Goal: Information Seeking & Learning: Learn about a topic

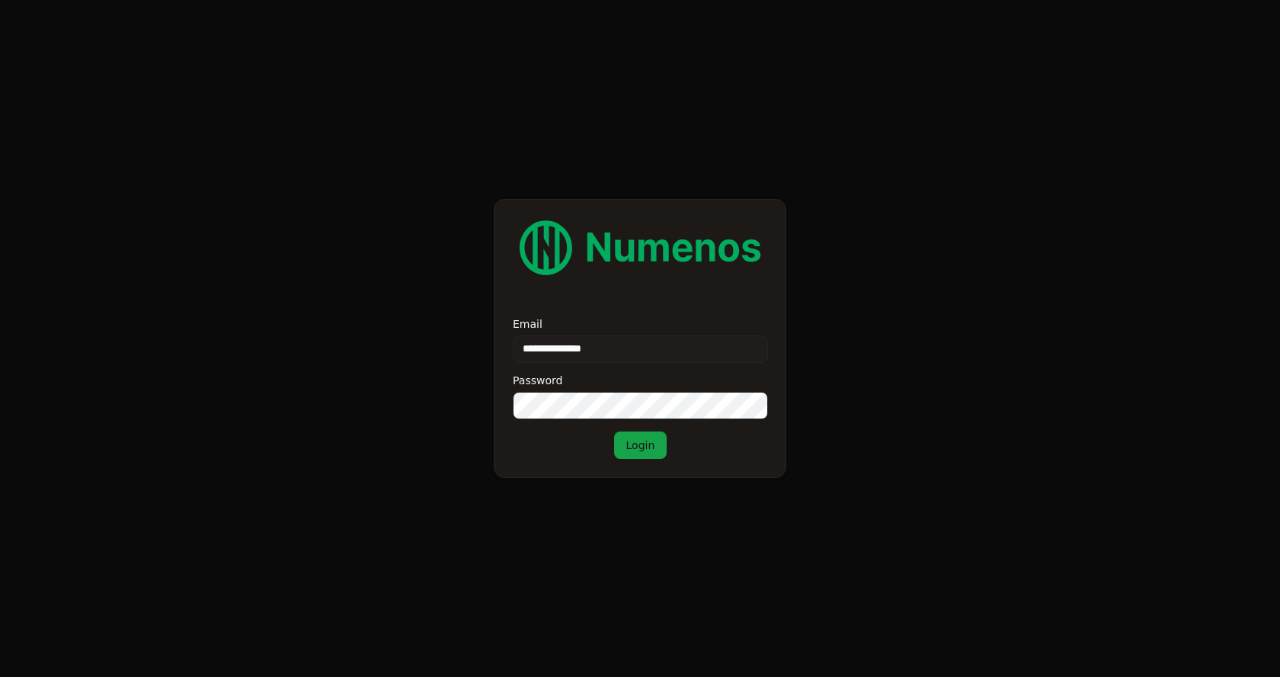
click at [656, 434] on button "Login" at bounding box center [640, 444] width 53 height 27
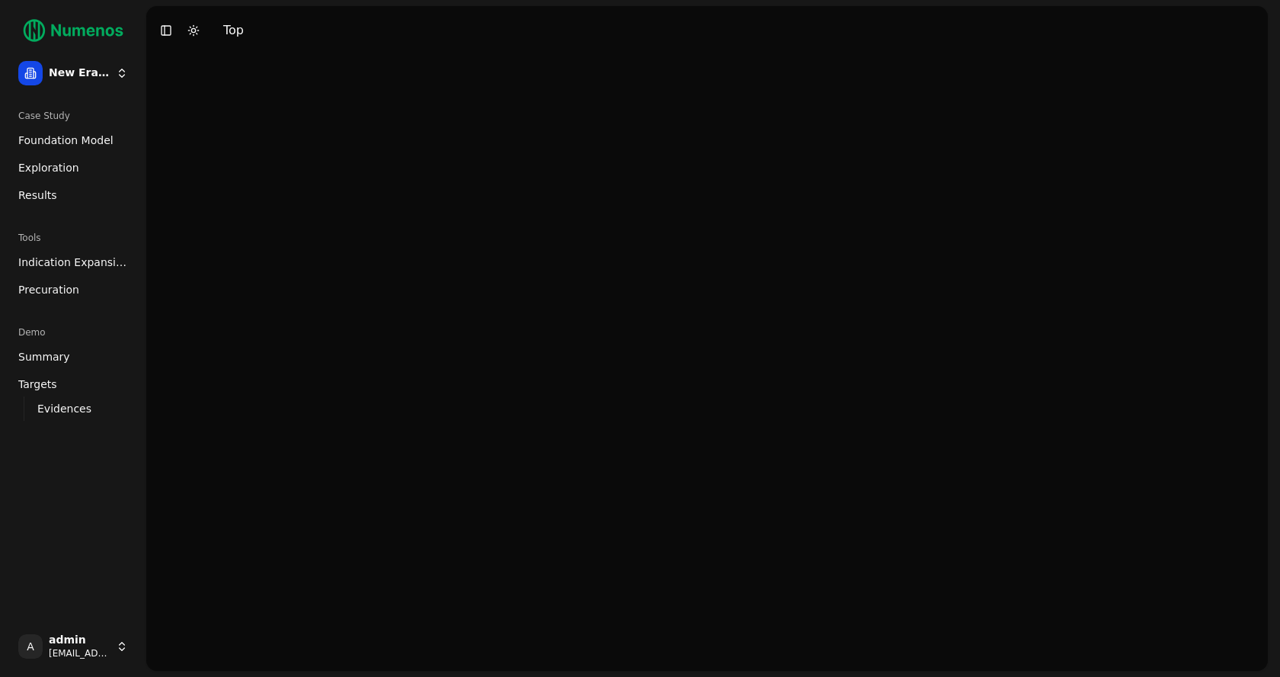
click at [63, 168] on span "Exploration" at bounding box center [48, 167] width 61 height 15
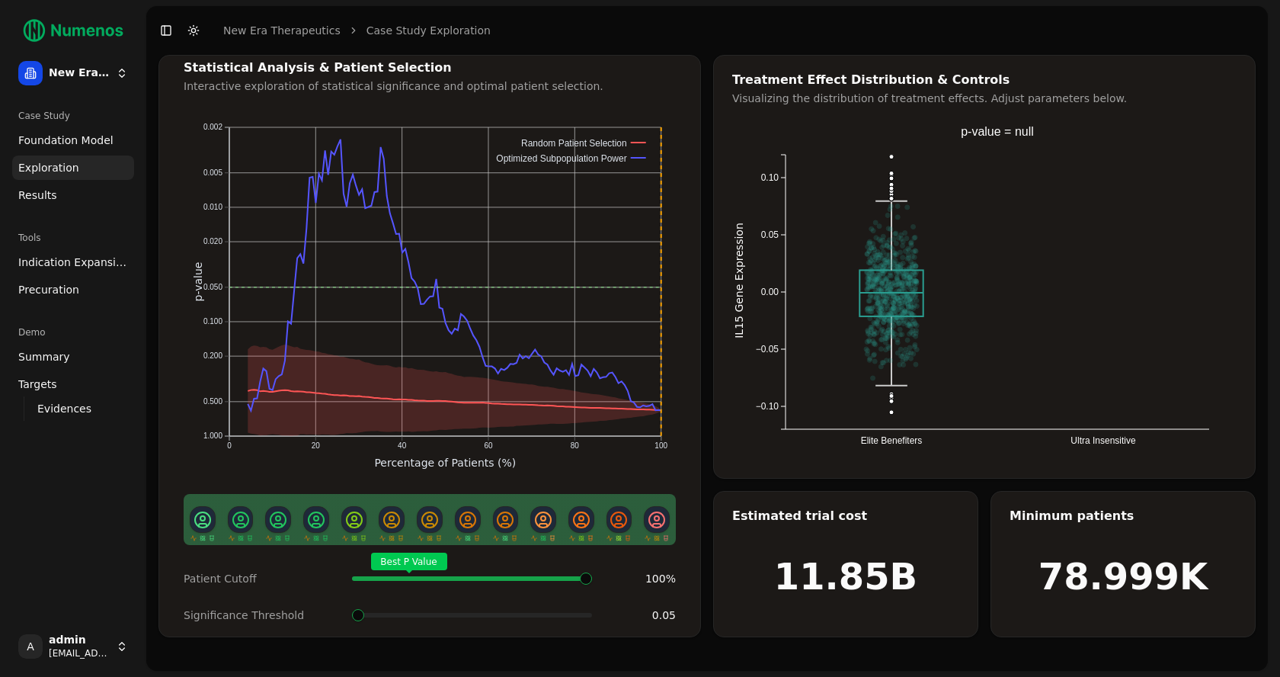
click at [72, 133] on span "Foundation Model" at bounding box center [65, 140] width 95 height 15
